Goal: Find specific page/section: Find specific page/section

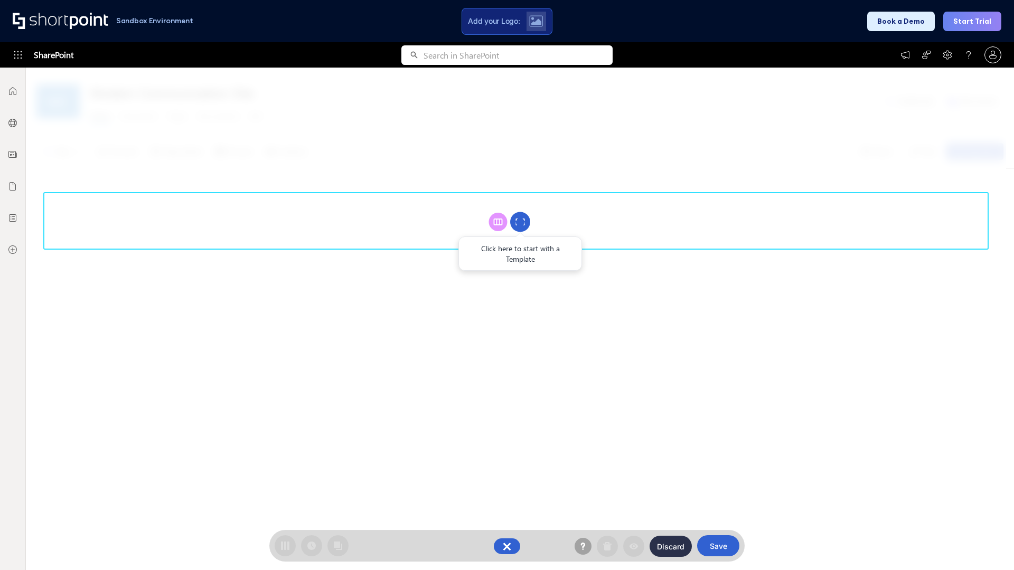
click at [520, 222] on circle at bounding box center [520, 222] width 20 height 20
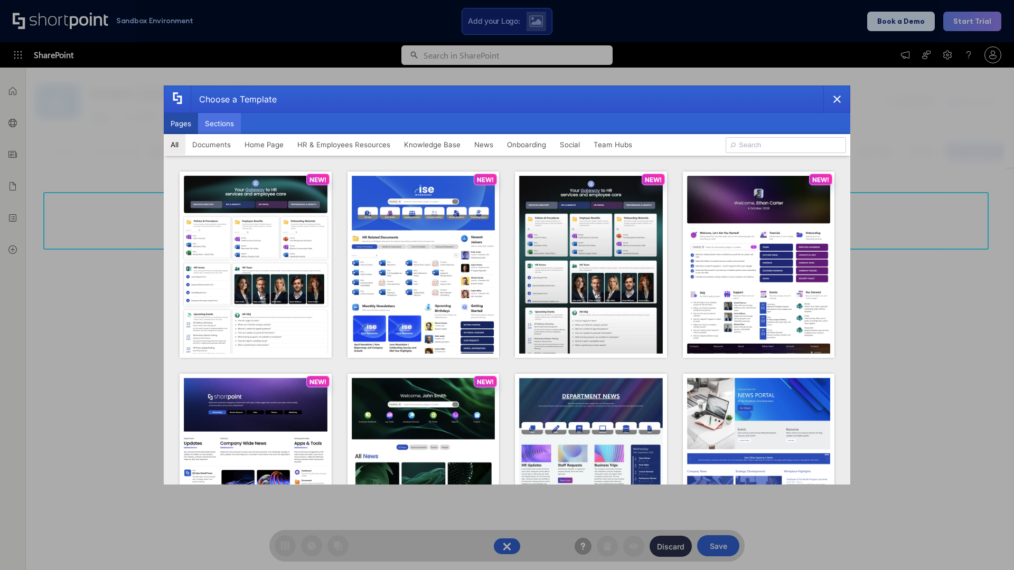
click at [219, 124] on button "Sections" at bounding box center [219, 123] width 43 height 21
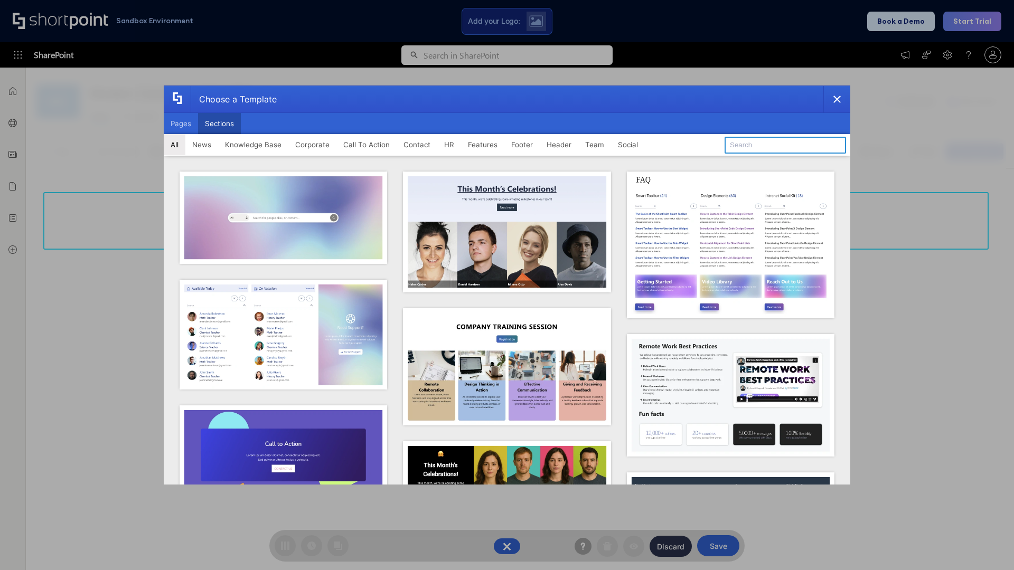
type input "FAQ 3"
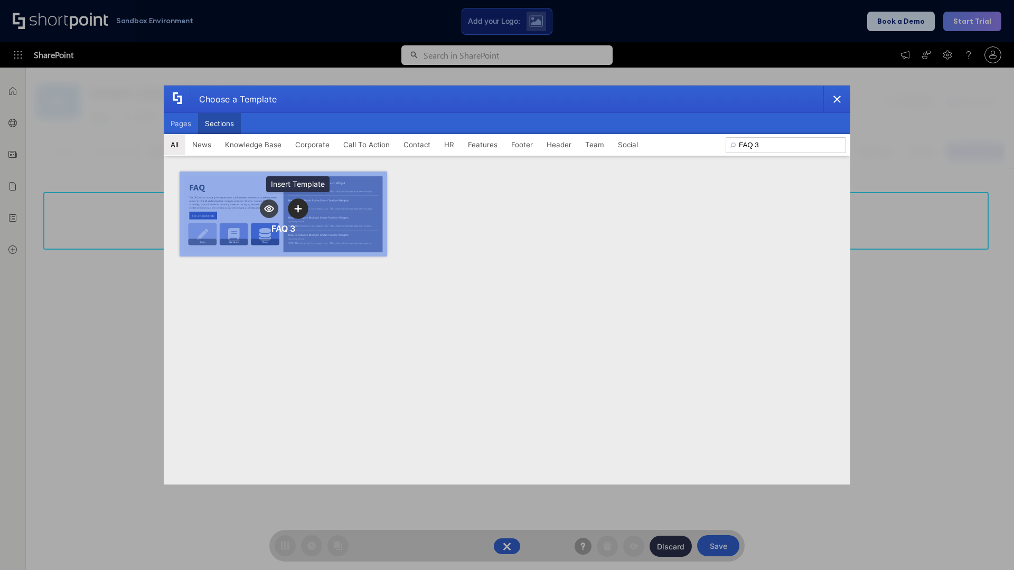
click at [298, 209] on icon "template selector" at bounding box center [297, 208] width 7 height 7
